Goal: Find specific page/section: Find specific page/section

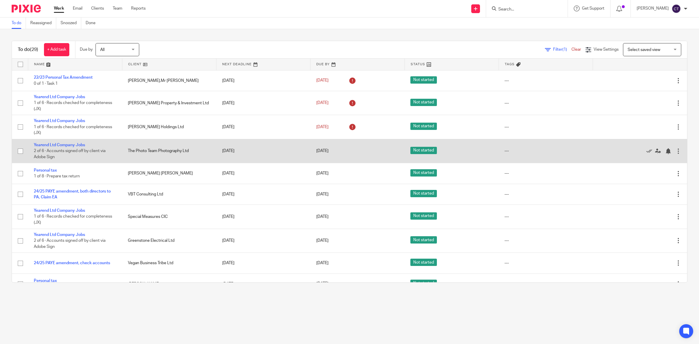
scroll to position [36, 0]
click at [82, 144] on link "Yearend Ltd Company Jobs" at bounding box center [59, 145] width 51 height 4
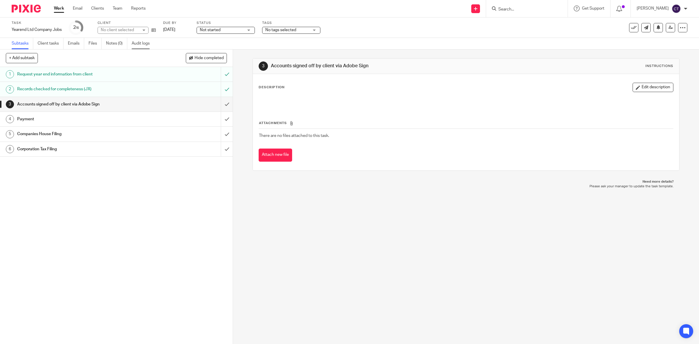
click at [140, 43] on link "Audit logs" at bounding box center [143, 43] width 22 height 11
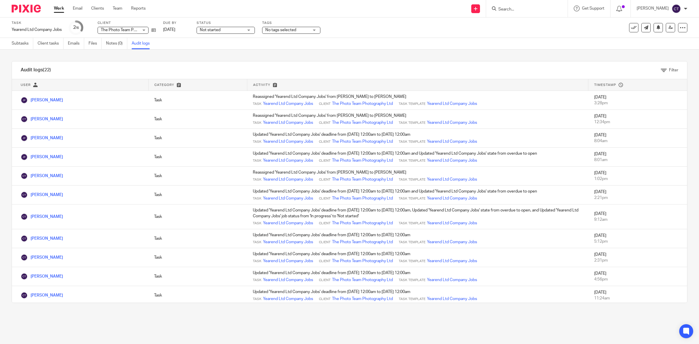
click at [526, 8] on input "Search" at bounding box center [524, 9] width 52 height 5
type input "grazer"
click at [538, 23] on link at bounding box center [550, 24] width 108 height 13
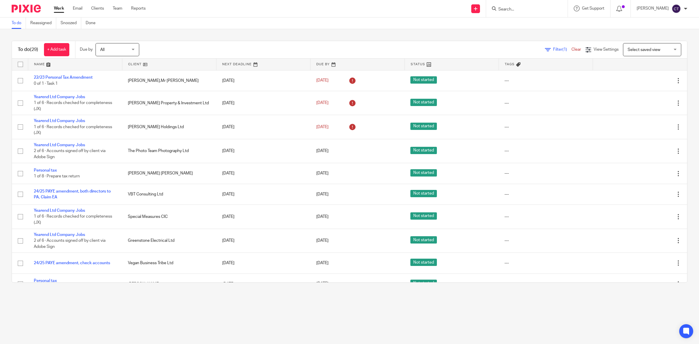
click at [526, 10] on input "Search" at bounding box center [524, 9] width 52 height 5
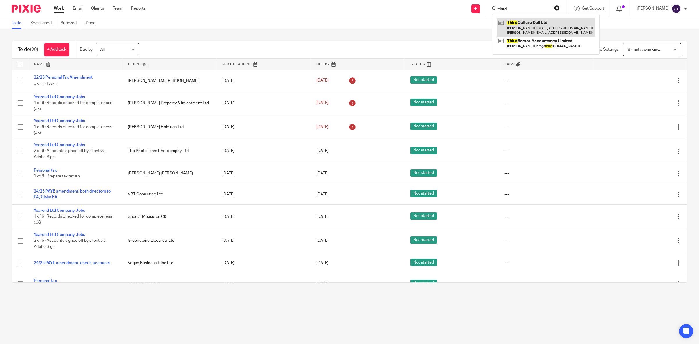
type input "third"
click at [533, 18] on link at bounding box center [545, 27] width 98 height 18
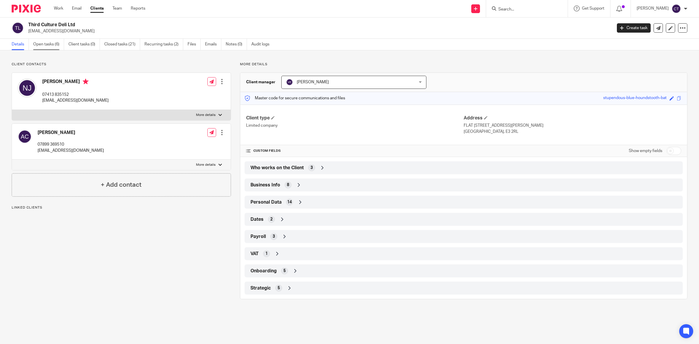
click at [50, 45] on link "Open tasks (6)" at bounding box center [48, 44] width 31 height 11
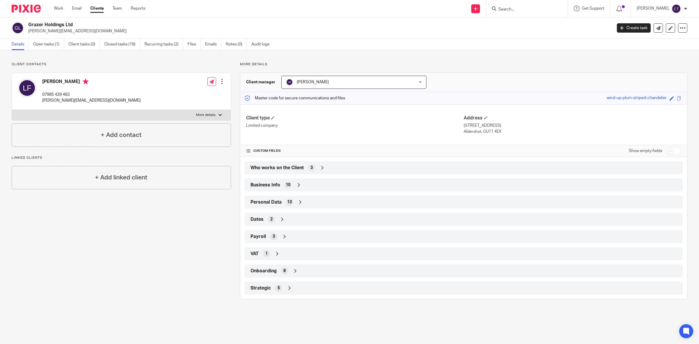
click at [292, 191] on div "Business Info 10" at bounding box center [464, 184] width 438 height 13
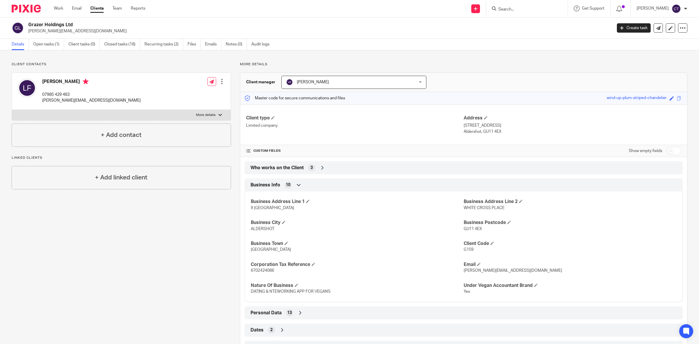
click at [509, 52] on div "Client contacts [PERSON_NAME] 07985 429 463 [PERSON_NAME][EMAIL_ADDRESS][DOMAIN…" at bounding box center [349, 235] width 699 height 371
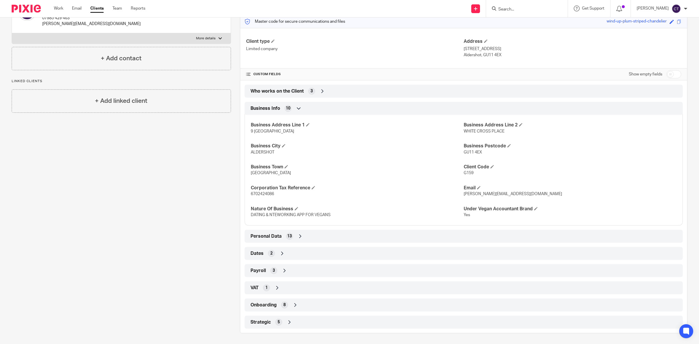
scroll to position [78, 0]
